Goal: Download file/media

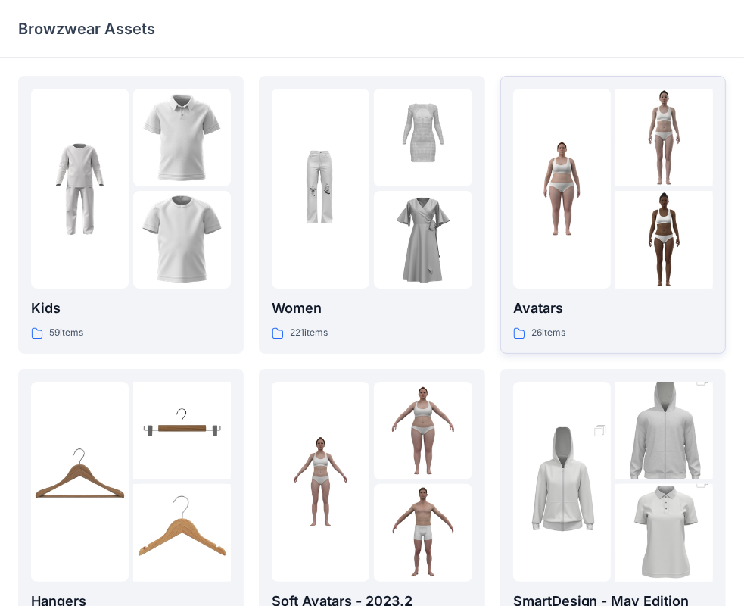
click at [542, 216] on img at bounding box center [562, 189] width 98 height 98
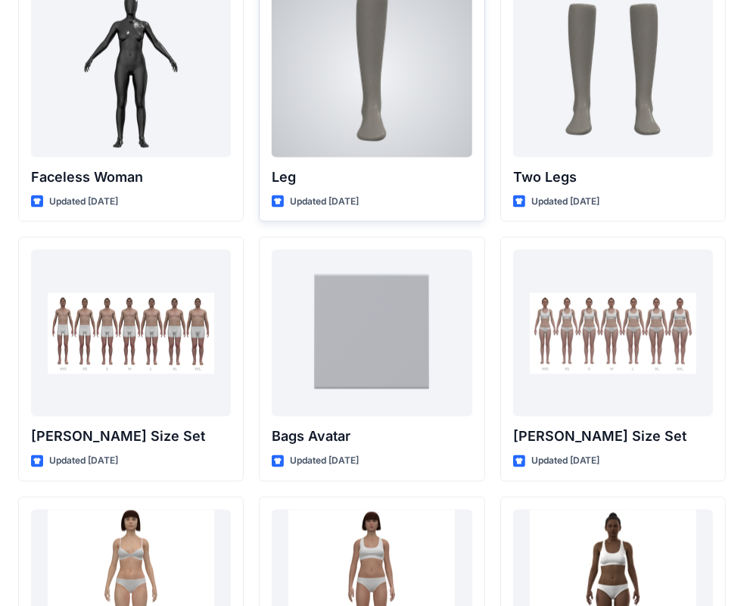
scroll to position [1397, 0]
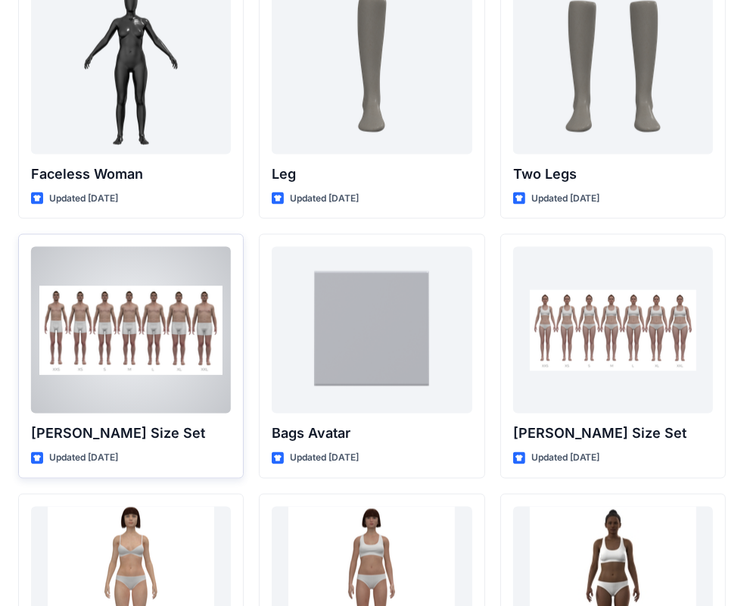
click at [120, 366] on div at bounding box center [131, 330] width 200 height 167
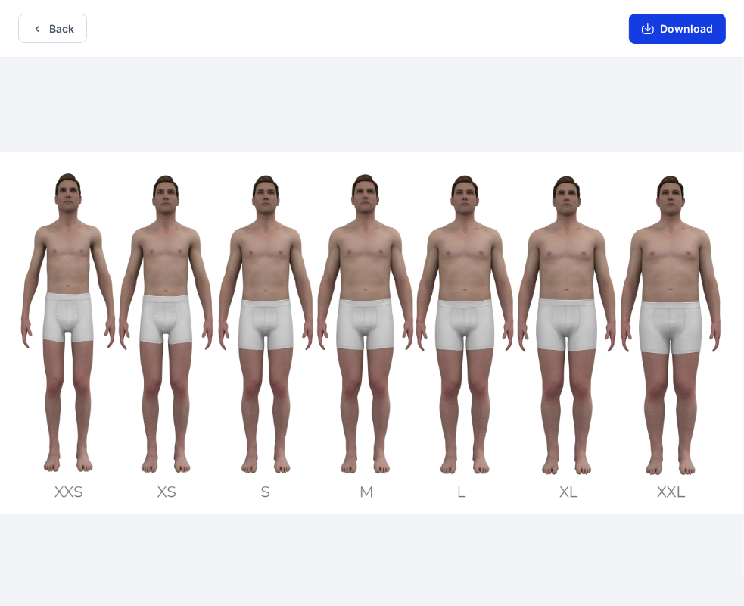
click at [674, 30] on button "Download" at bounding box center [677, 29] width 97 height 30
click at [646, 28] on icon "button" at bounding box center [648, 29] width 12 height 12
click at [671, 33] on button "Download" at bounding box center [677, 29] width 97 height 30
